Goal: Transaction & Acquisition: Purchase product/service

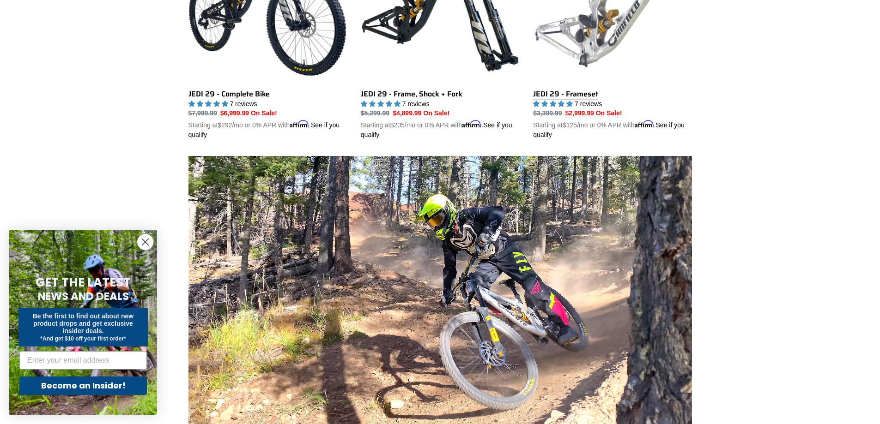
scroll to position [369, 0]
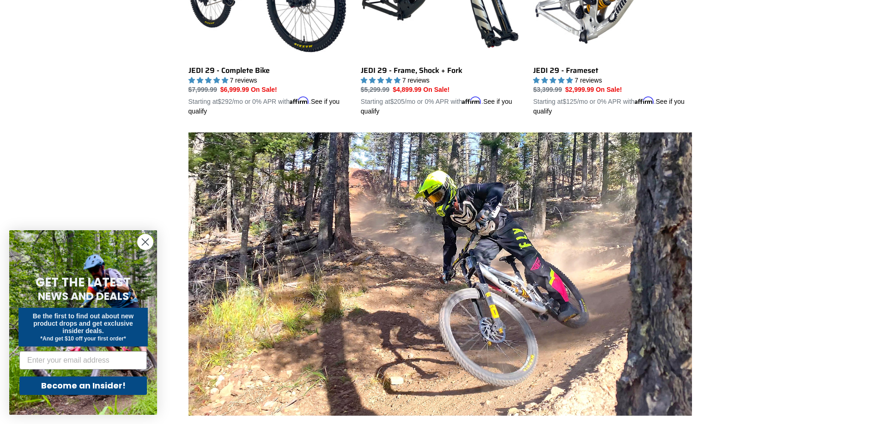
click at [146, 242] on circle "Close dialog" at bounding box center [145, 242] width 15 height 15
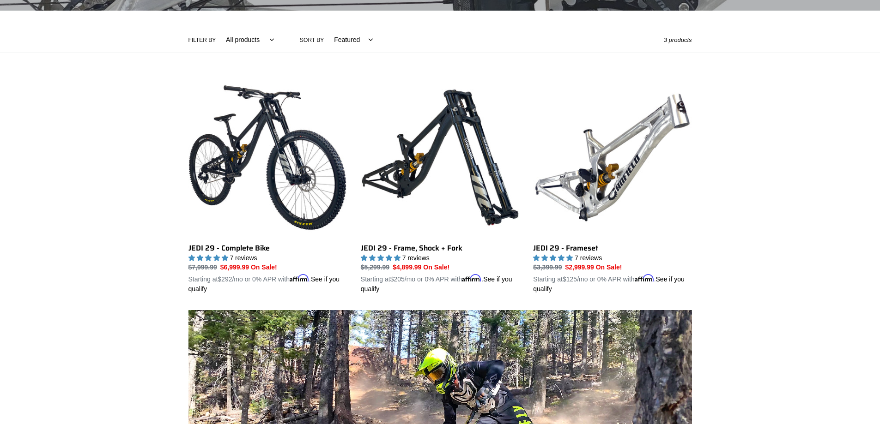
scroll to position [185, 0]
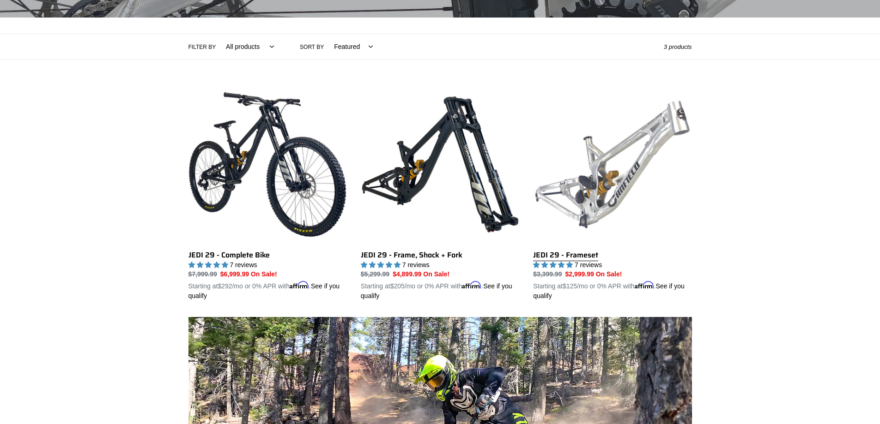
click at [604, 196] on link "JEDI 29 - Frameset" at bounding box center [612, 193] width 158 height 216
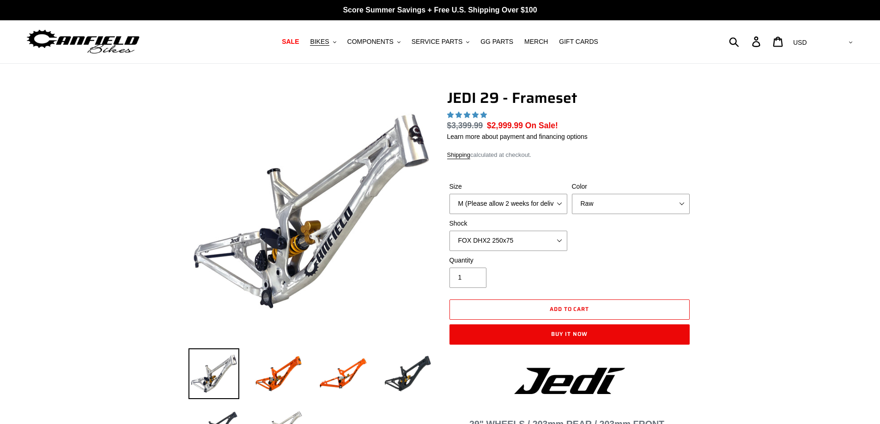
select select "highest-rating"
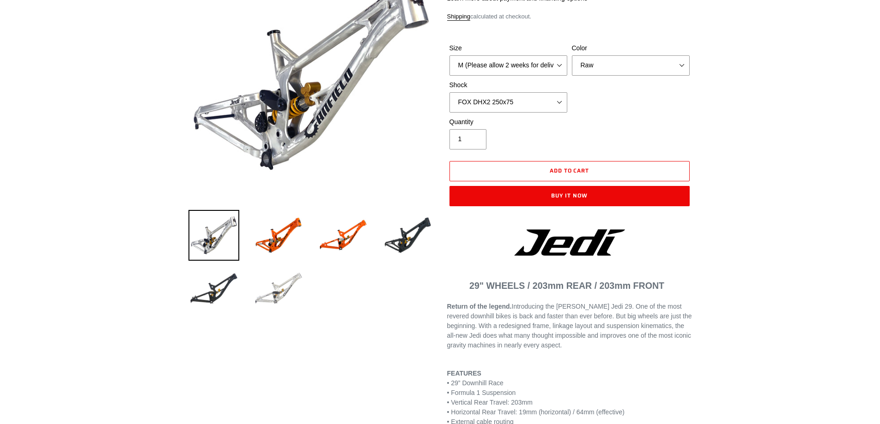
click at [292, 293] on img at bounding box center [278, 289] width 51 height 51
